Goal: Information Seeking & Learning: Learn about a topic

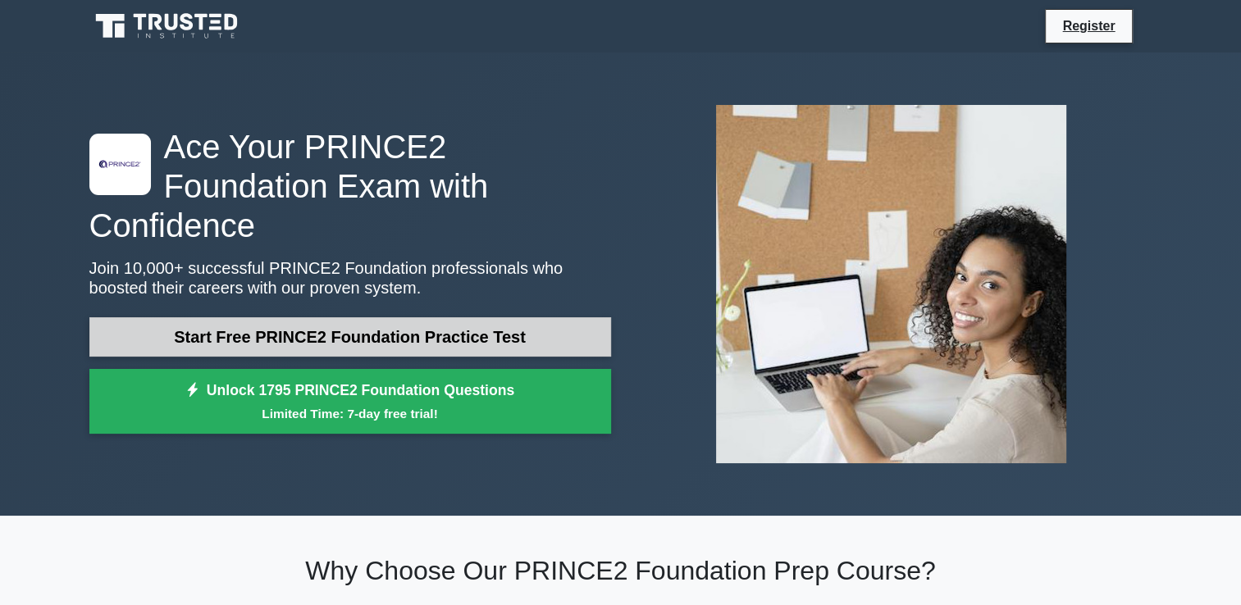
click at [253, 317] on link "Start Free PRINCE2 Foundation Practice Test" at bounding box center [350, 336] width 522 height 39
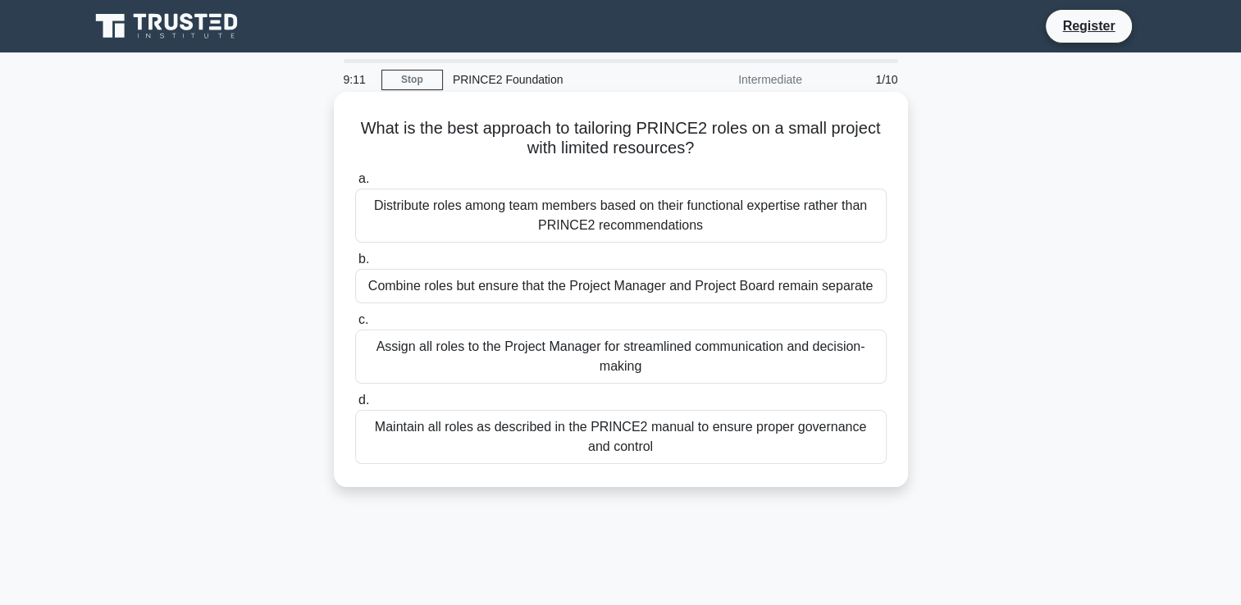
click at [651, 442] on div "Maintain all roles as described in the PRINCE2 manual to ensure proper governan…" at bounding box center [620, 437] width 531 height 54
click at [355, 406] on input "d. Maintain all roles as described in the PRINCE2 manual to ensure proper gover…" at bounding box center [355, 400] width 0 height 11
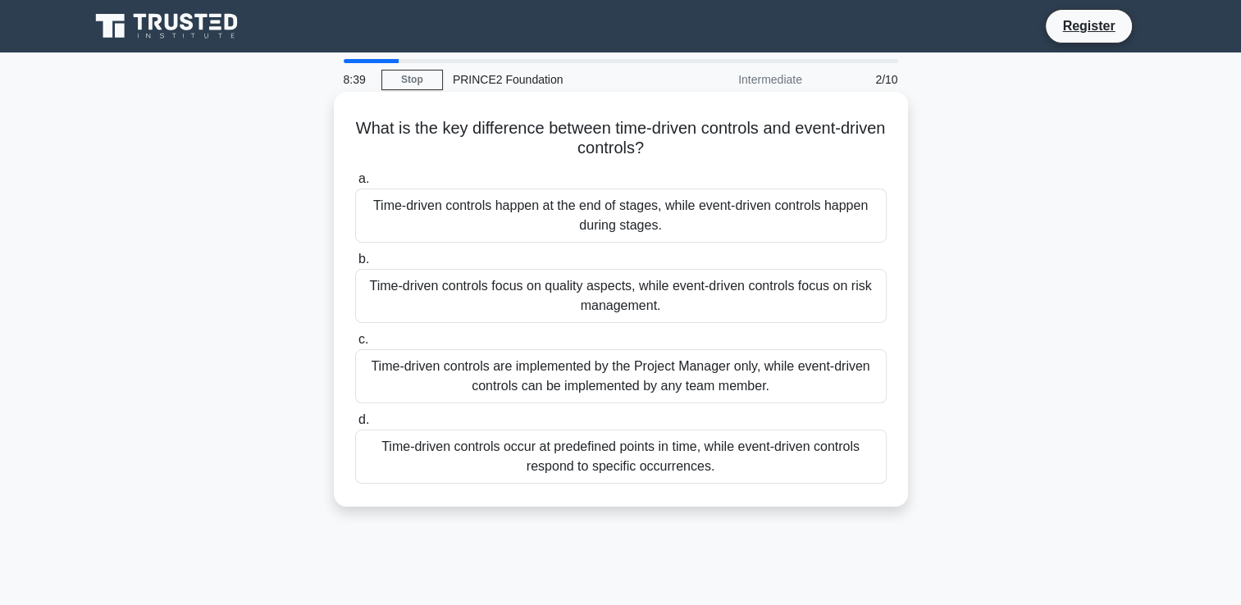
click at [572, 466] on div "Time-driven controls occur at predefined points in time, while event-driven con…" at bounding box center [620, 457] width 531 height 54
click at [355, 426] on input "d. Time-driven controls occur at predefined points in time, while event-driven …" at bounding box center [355, 420] width 0 height 11
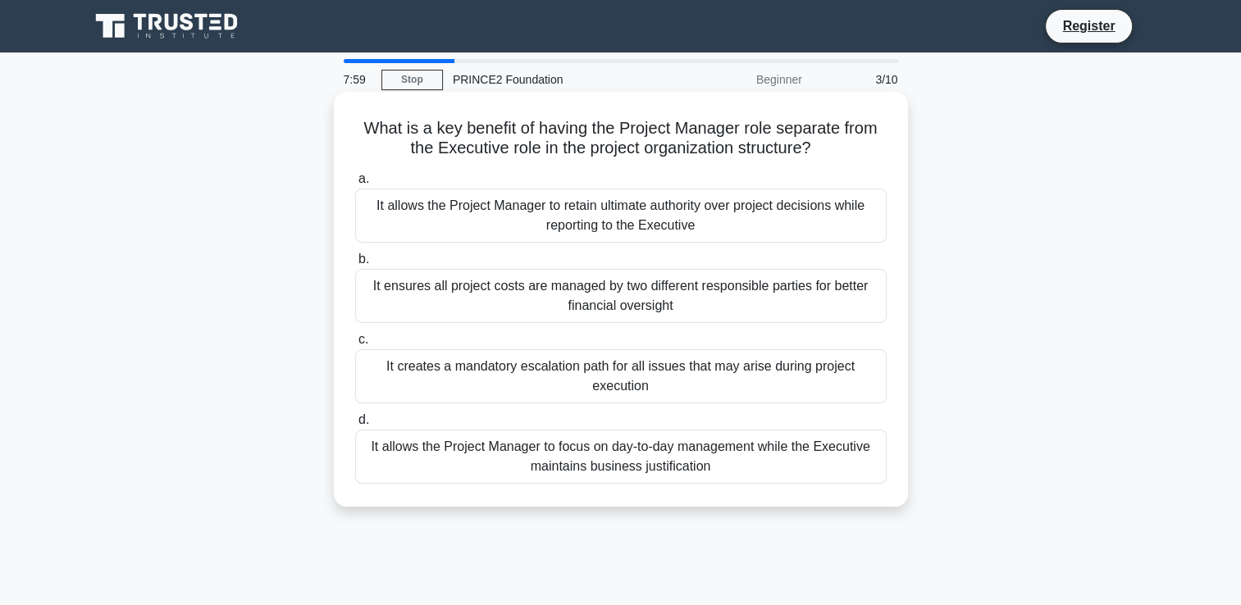
click at [645, 459] on div "It allows the Project Manager to focus on day-to-day management while the Execu…" at bounding box center [620, 457] width 531 height 54
click at [355, 426] on input "d. It allows the Project Manager to focus on day-to-day management while the Ex…" at bounding box center [355, 420] width 0 height 11
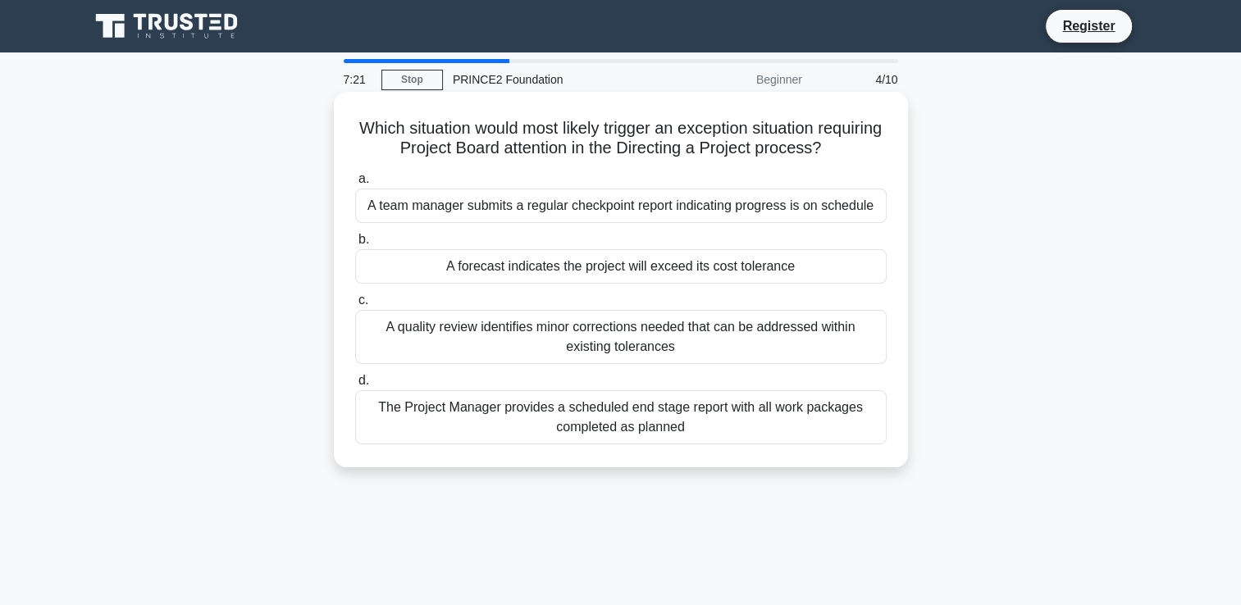
click at [525, 266] on div "A forecast indicates the project will exceed its cost tolerance" at bounding box center [620, 266] width 531 height 34
click at [355, 245] on input "b. A forecast indicates the project will exceed its cost tolerance" at bounding box center [355, 240] width 0 height 11
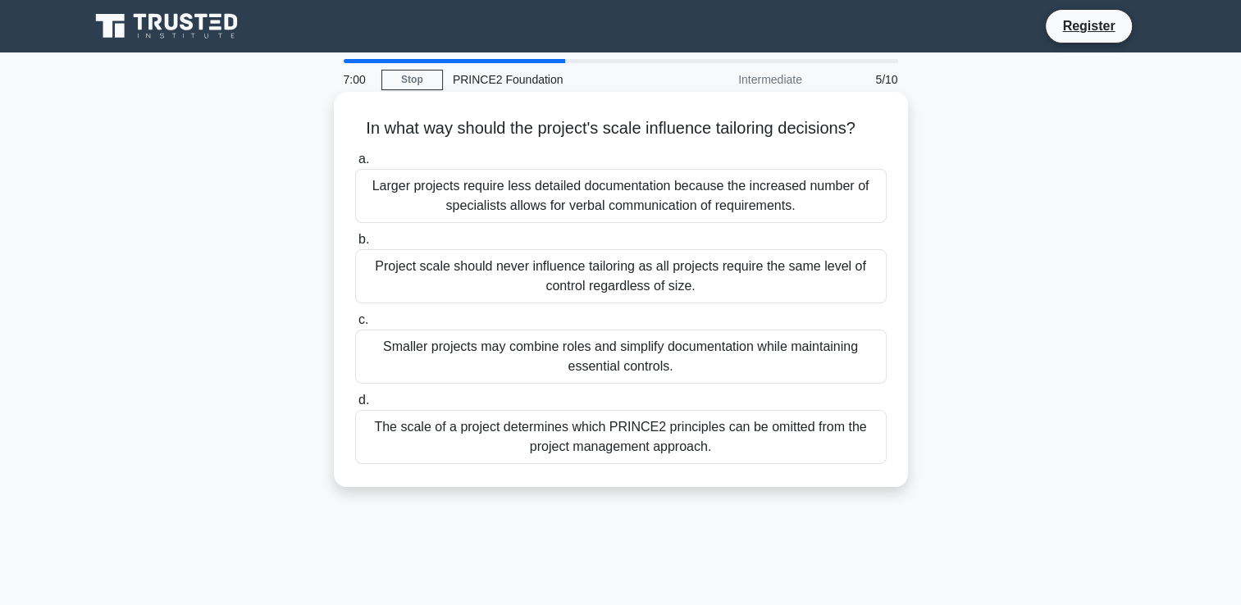
click at [595, 352] on div "Smaller projects may combine roles and simplify documentation while maintaining…" at bounding box center [620, 357] width 531 height 54
click at [355, 326] on input "c. Smaller projects may combine roles and simplify documentation while maintain…" at bounding box center [355, 320] width 0 height 11
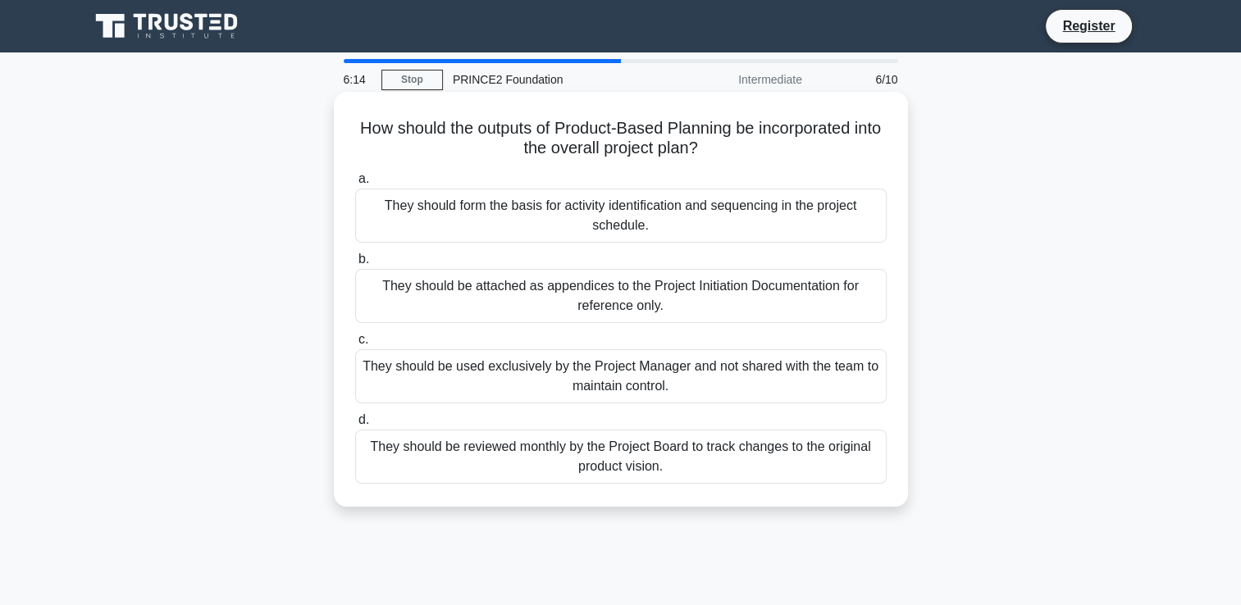
click at [618, 216] on div "They should form the basis for activity identification and sequencing in the pr…" at bounding box center [620, 216] width 531 height 54
click at [355, 184] on input "a. They should form the basis for activity identification and sequencing in the…" at bounding box center [355, 179] width 0 height 11
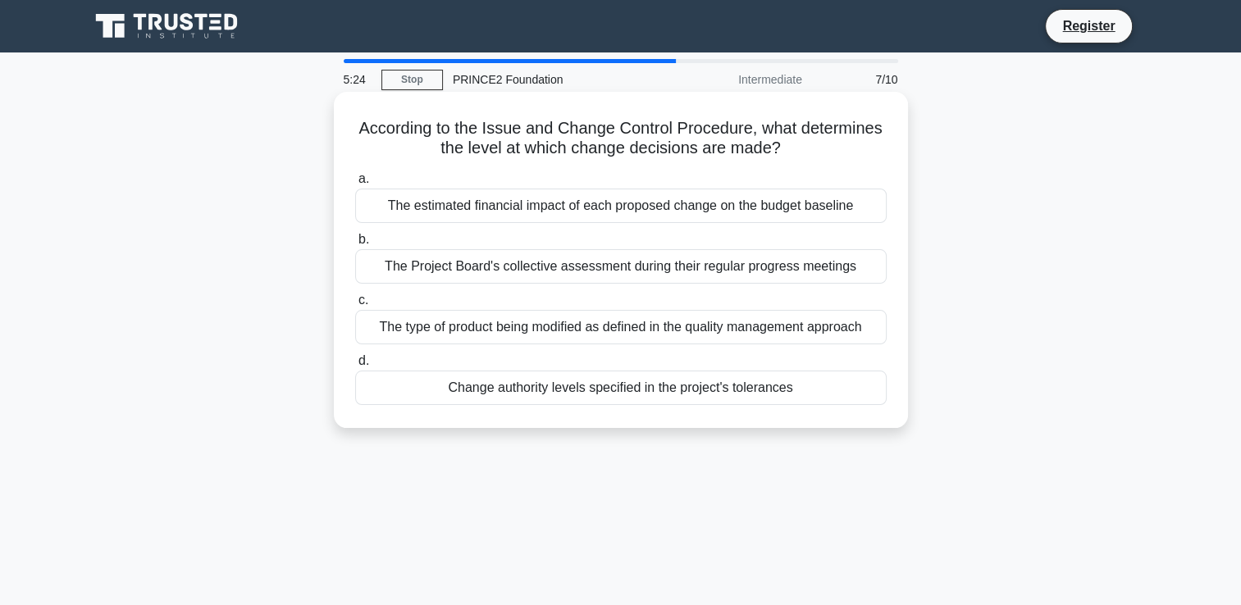
click at [498, 328] on div "The type of product being modified as defined in the quality management approach" at bounding box center [620, 327] width 531 height 34
click at [355, 306] on input "c. The type of product being modified as defined in the quality management appr…" at bounding box center [355, 300] width 0 height 11
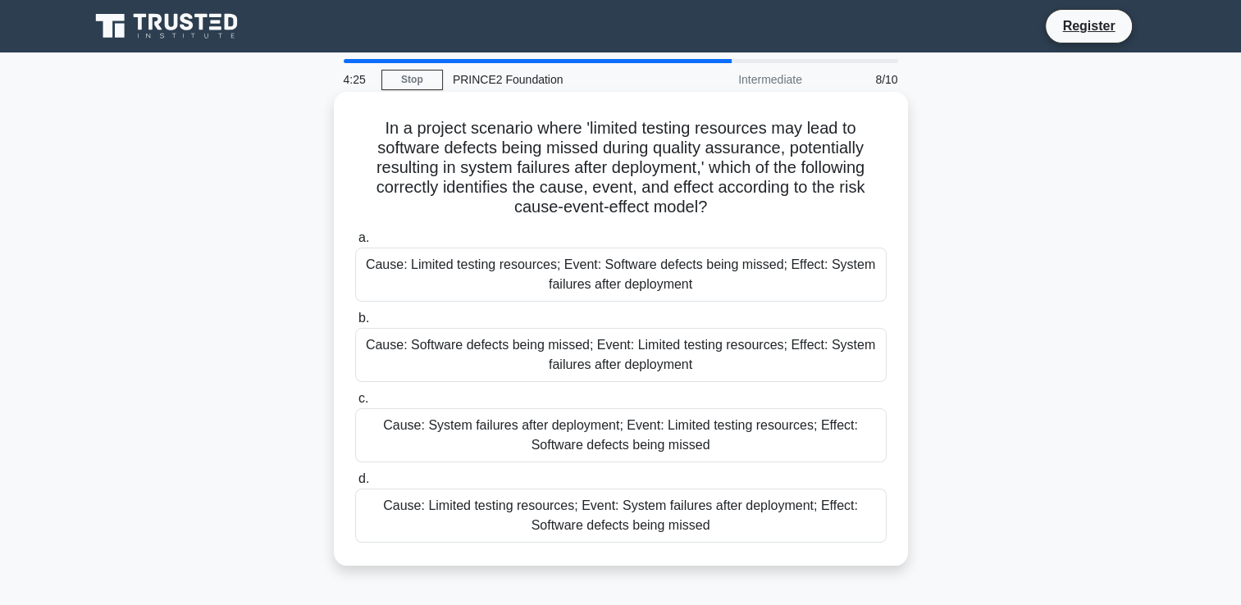
click at [599, 274] on div "Cause: Limited testing resources; Event: Software defects being missed; Effect:…" at bounding box center [620, 275] width 531 height 54
click at [355, 244] on input "a. Cause: Limited testing resources; Event: Software defects being missed; Effe…" at bounding box center [355, 238] width 0 height 11
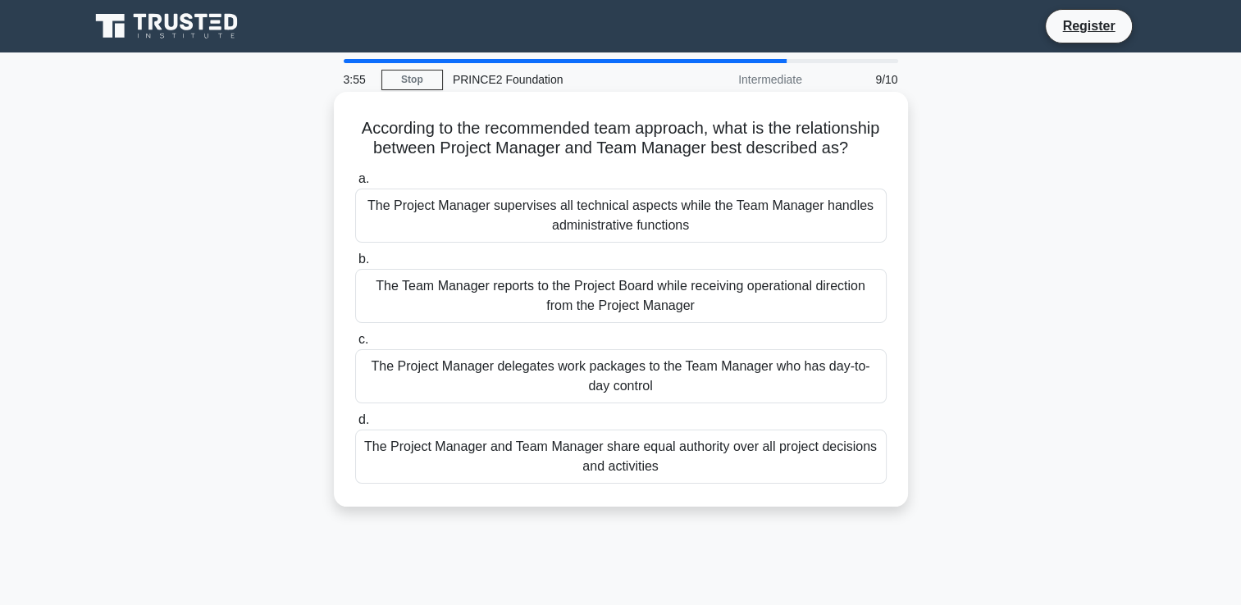
click at [462, 399] on div "The Project Manager delegates work packages to the Team Manager who has day-to-…" at bounding box center [620, 376] width 531 height 54
click at [355, 345] on input "c. The Project Manager delegates work packages to the Team Manager who has day-…" at bounding box center [355, 340] width 0 height 11
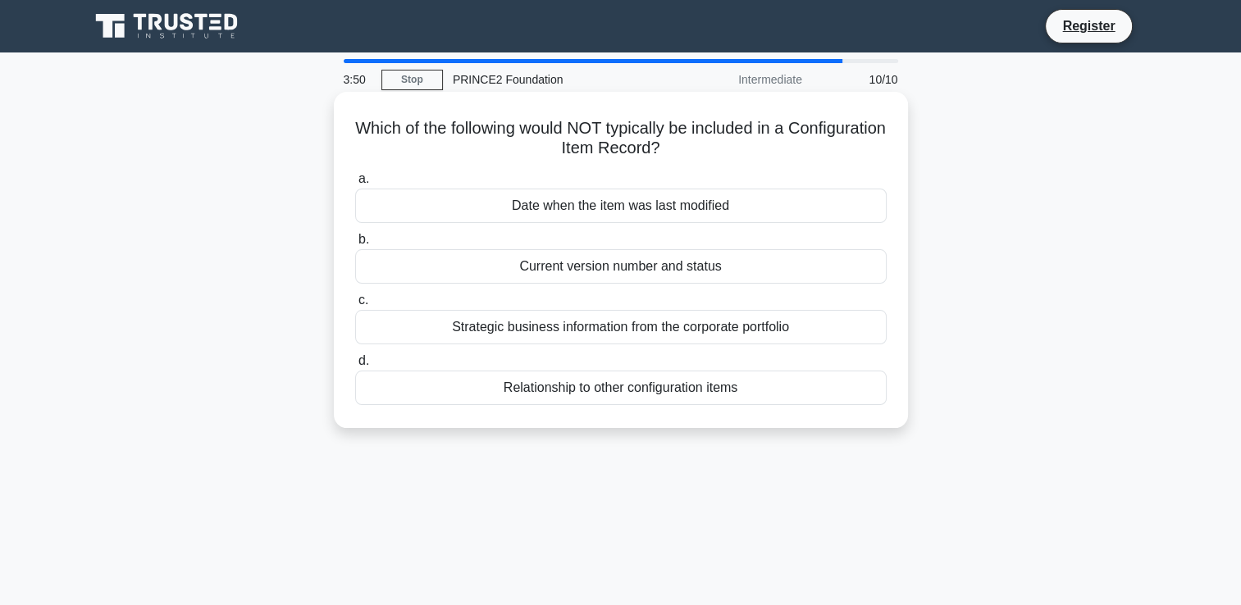
click at [550, 321] on div "Strategic business information from the corporate portfolio" at bounding box center [620, 327] width 531 height 34
click at [355, 306] on input "c. Strategic business information from the corporate portfolio" at bounding box center [355, 300] width 0 height 11
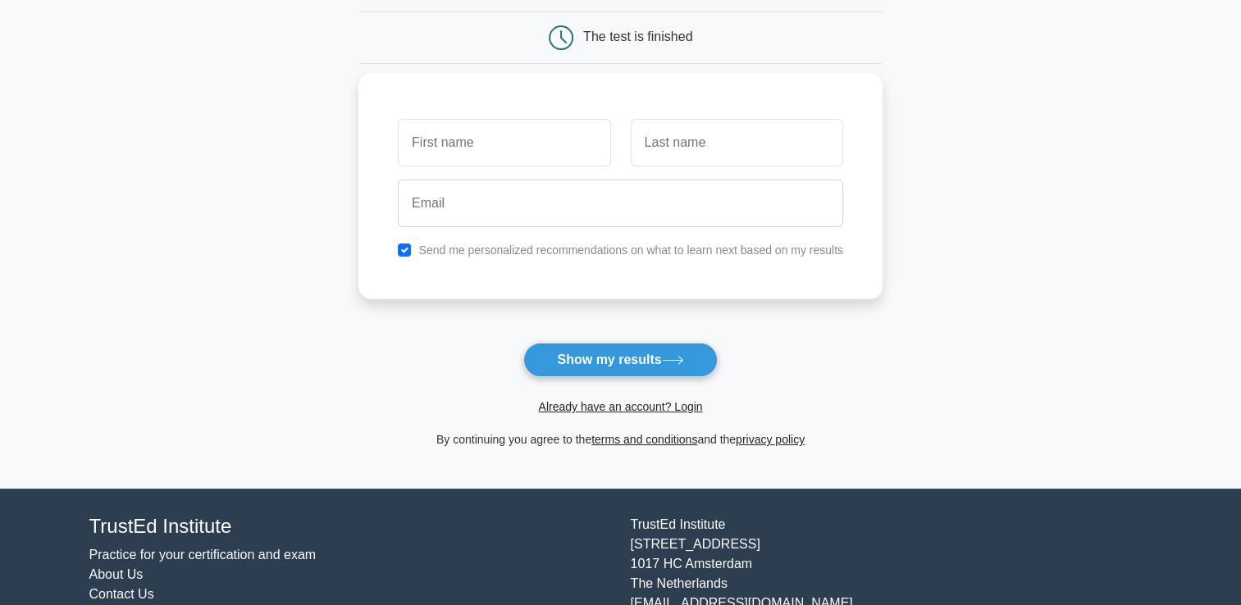
scroll to position [164, 0]
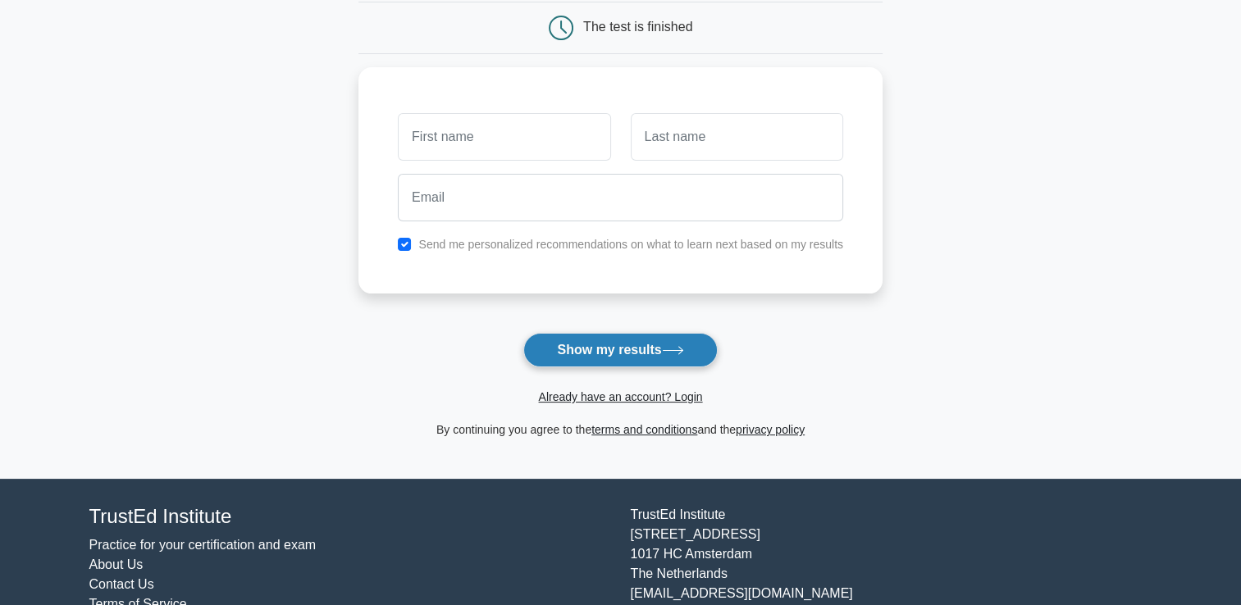
click at [656, 355] on button "Show my results" at bounding box center [620, 350] width 194 height 34
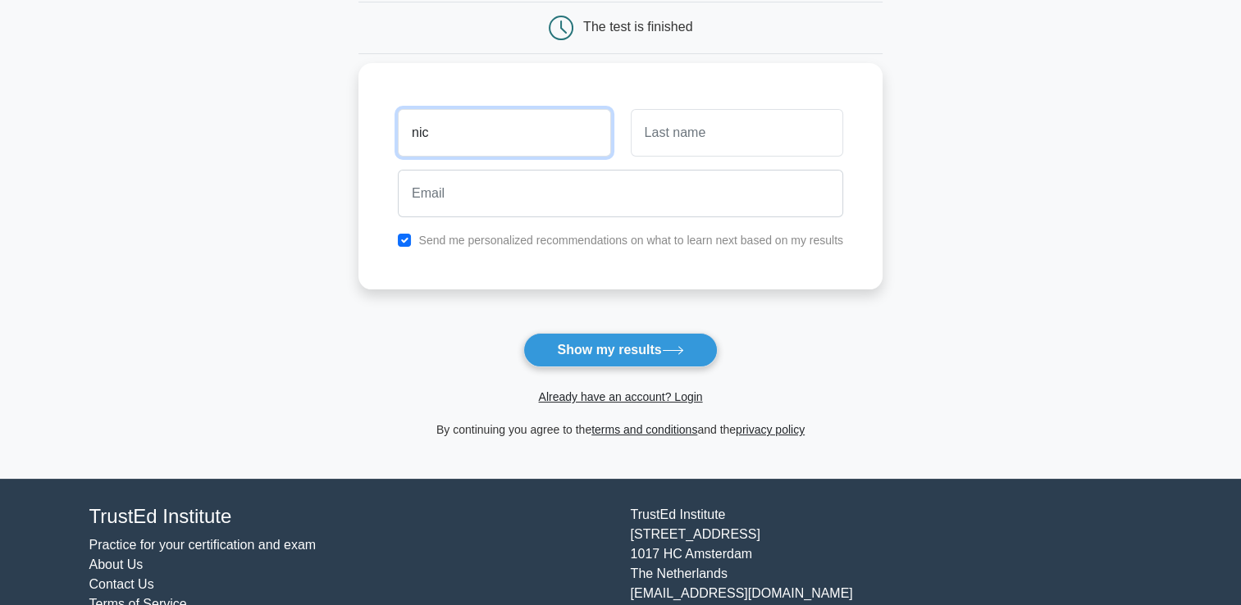
type input "Nicolò"
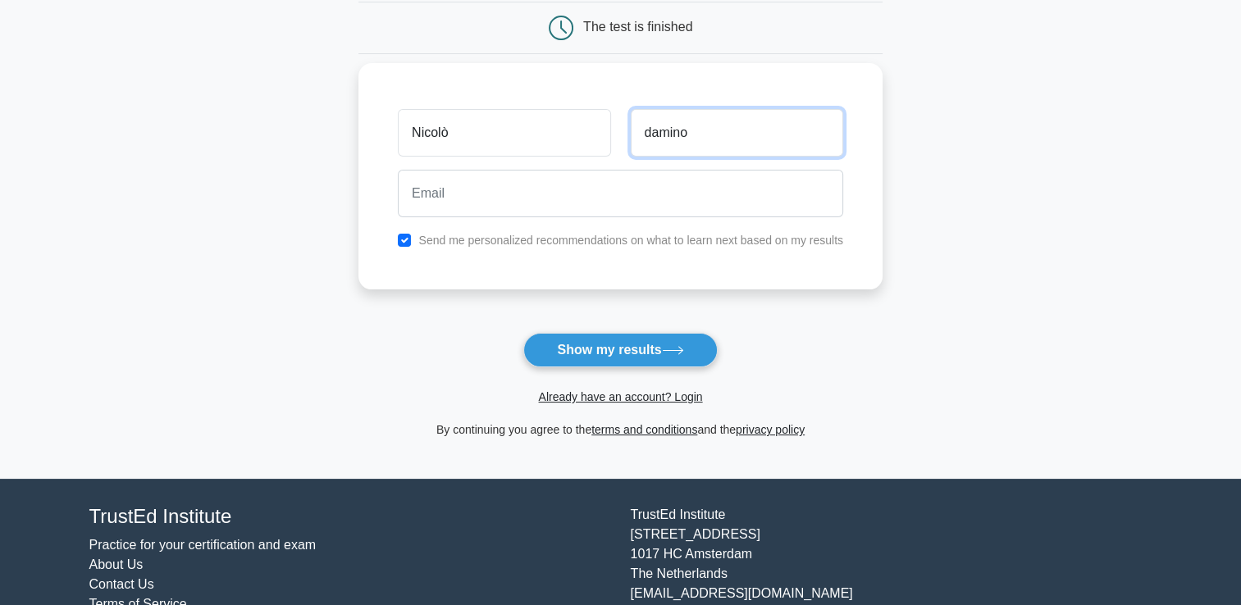
type input "damino"
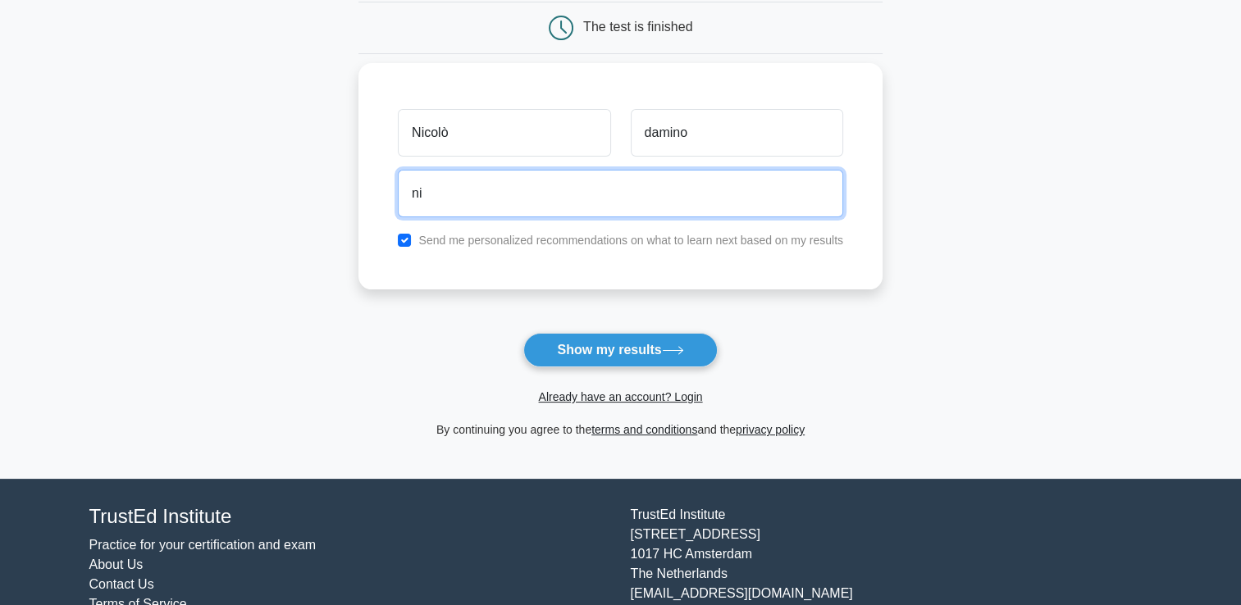
type input "nico.damino@hotmail.it"
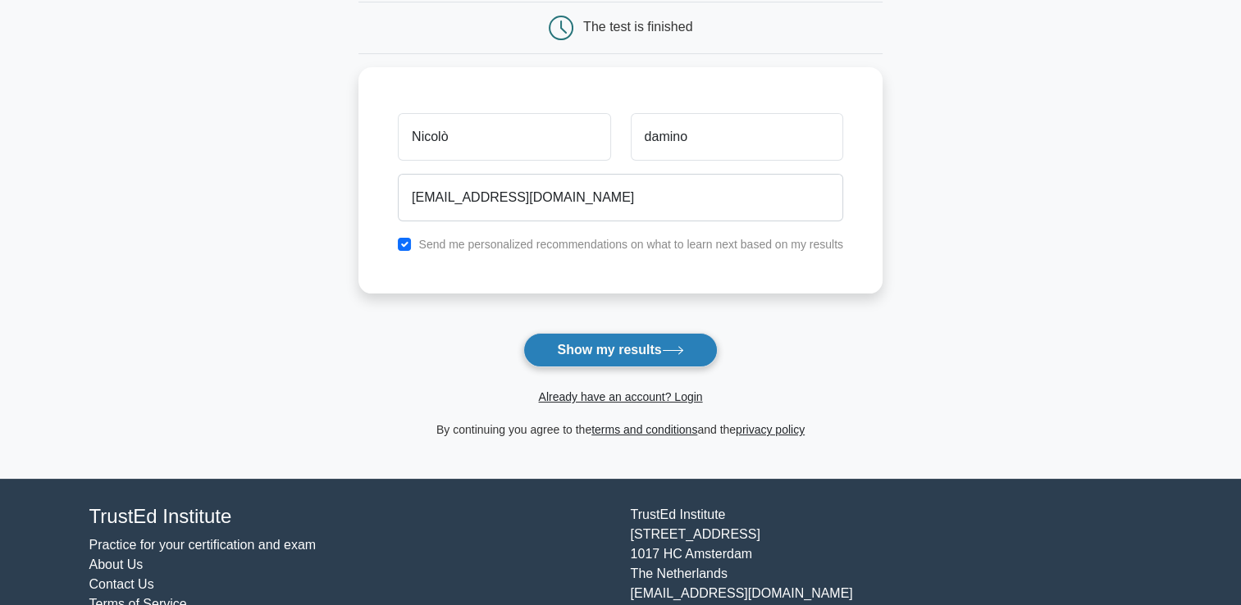
click at [659, 349] on button "Show my results" at bounding box center [620, 350] width 194 height 34
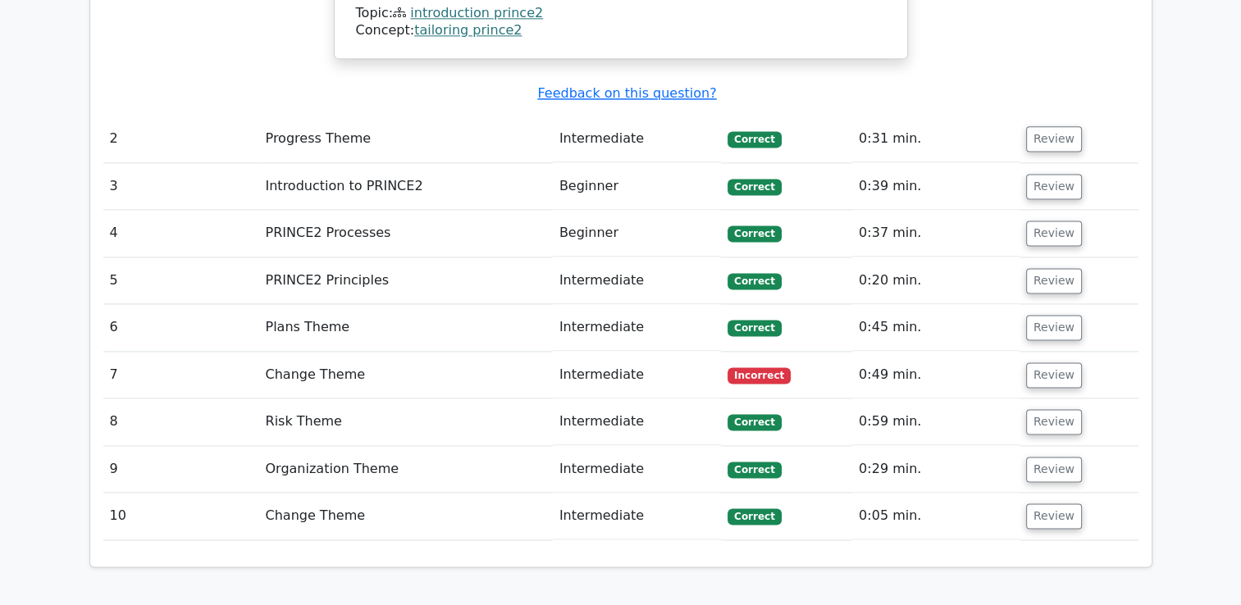
scroll to position [2214, 0]
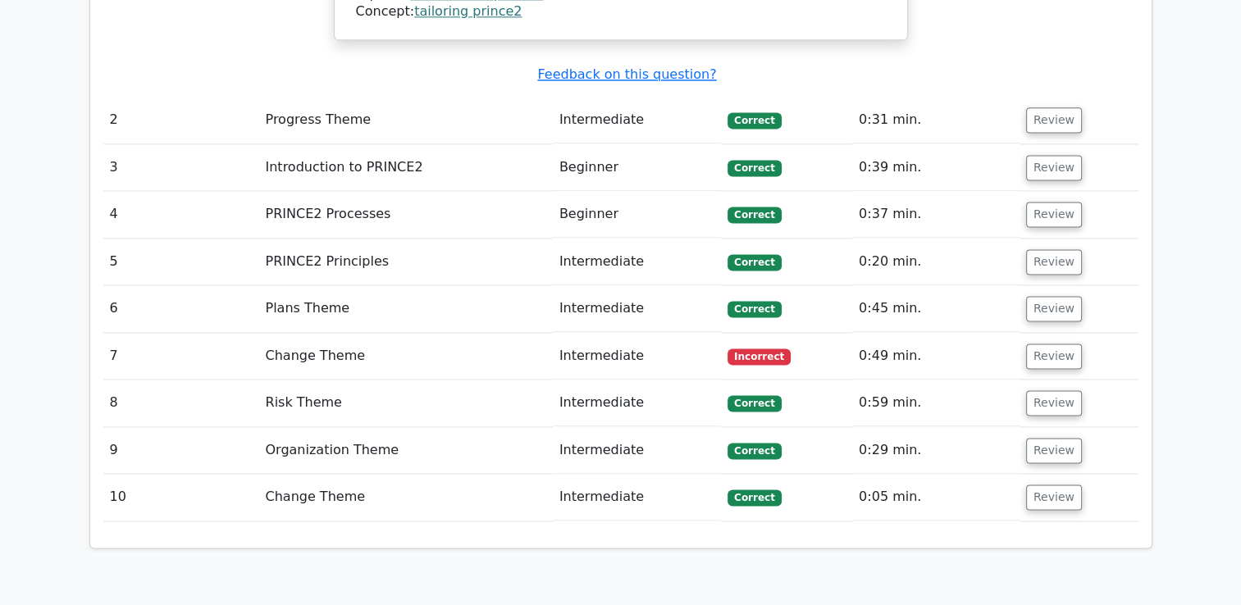
click at [299, 333] on td "Change Theme" at bounding box center [405, 356] width 294 height 47
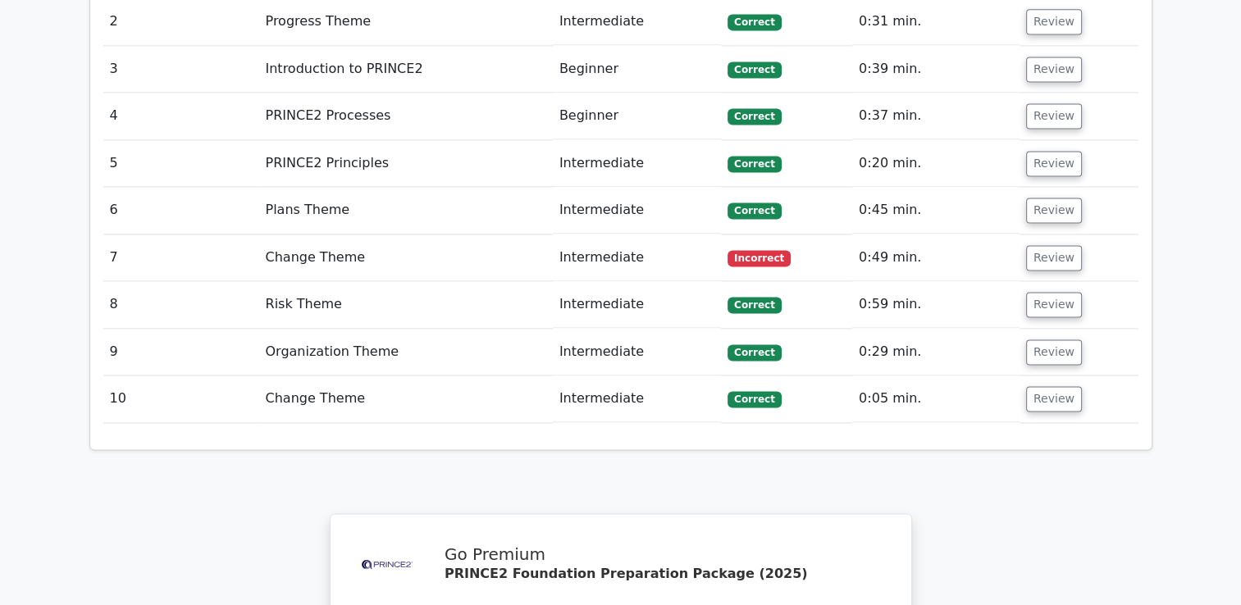
scroll to position [2296, 0]
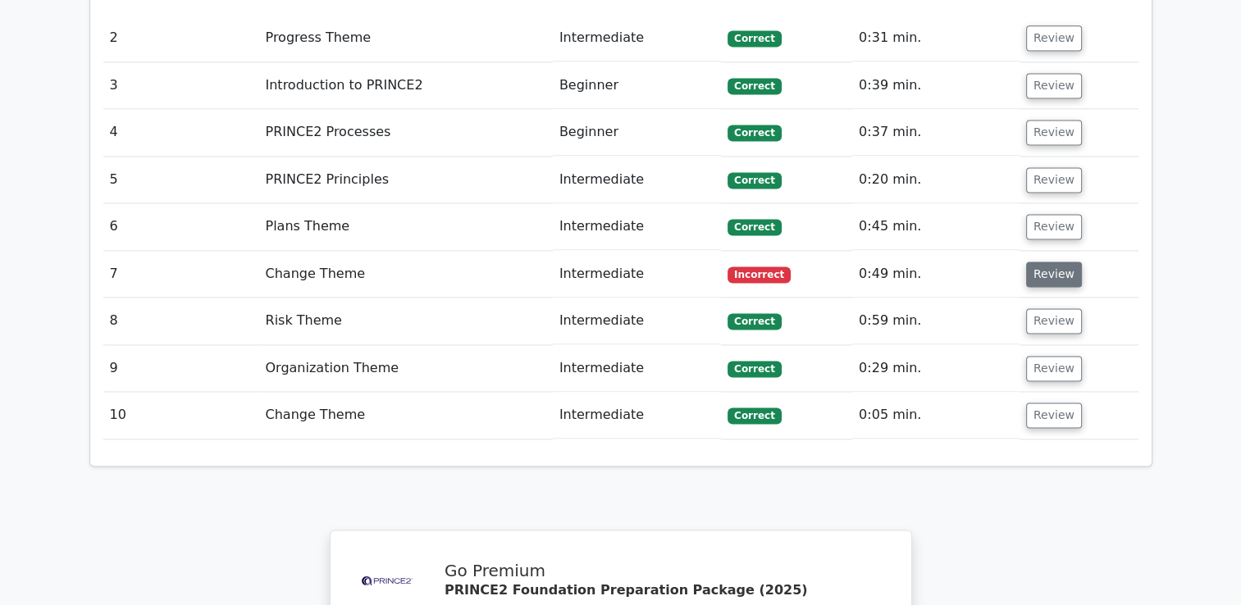
click at [1064, 262] on button "Review" at bounding box center [1054, 274] width 56 height 25
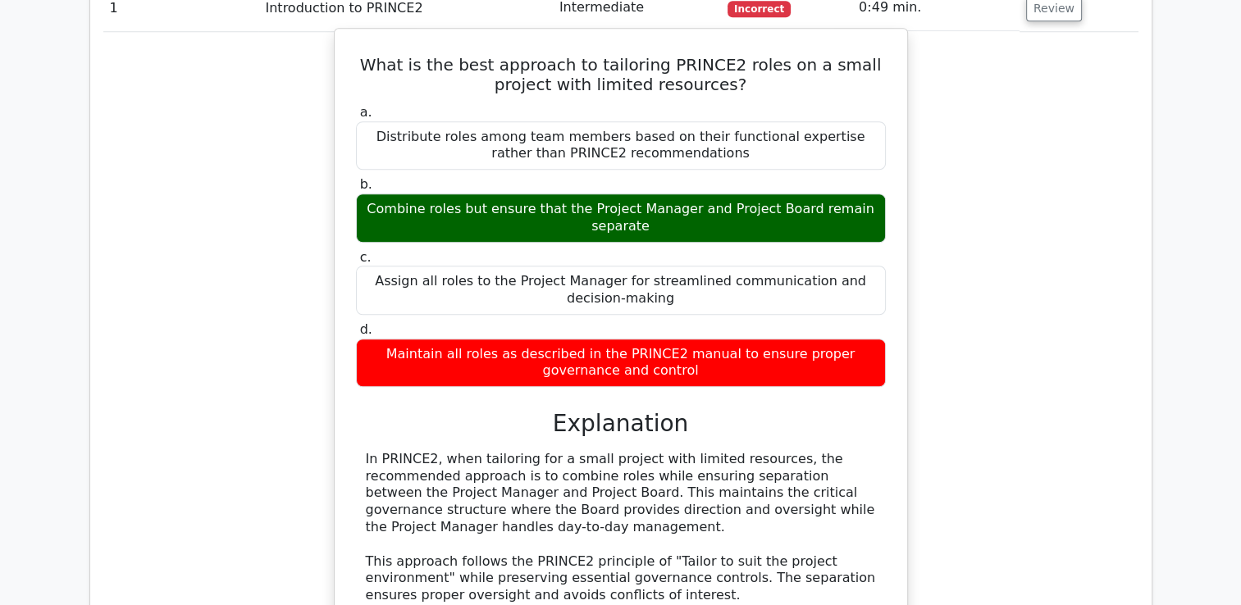
scroll to position [1066, 0]
